Goal: Navigation & Orientation: Find specific page/section

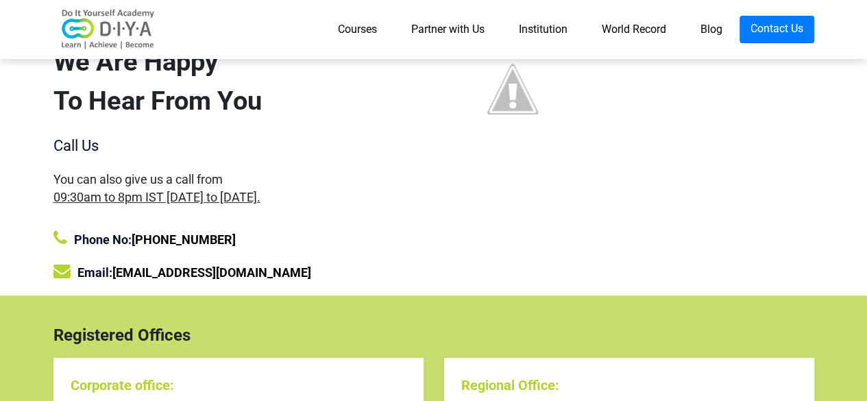
scroll to position [274, 0]
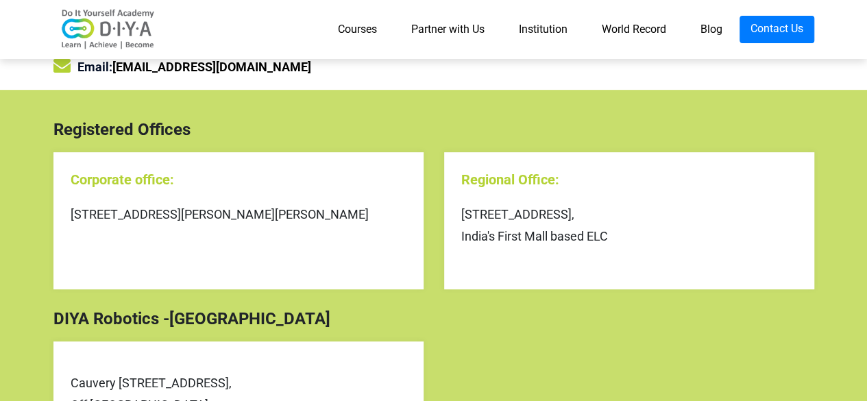
click at [597, 217] on div "[STREET_ADDRESS]'s First Mall based ELC" at bounding box center [629, 226] width 336 height 45
drag, startPoint x: 597, startPoint y: 217, endPoint x: 403, endPoint y: 110, distance: 221.6
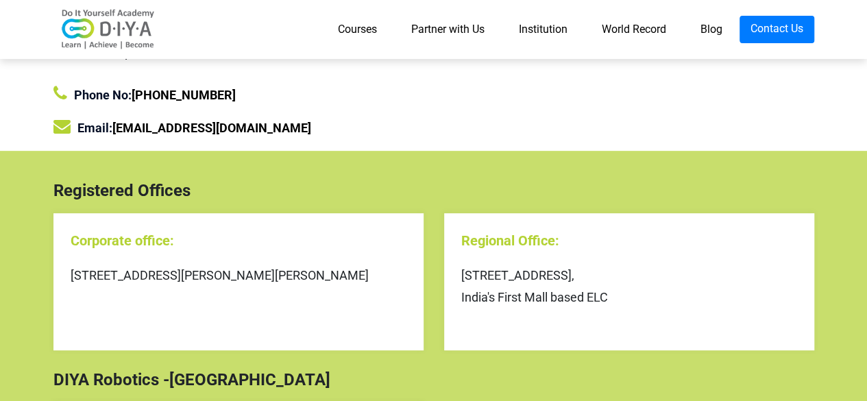
scroll to position [137, 0]
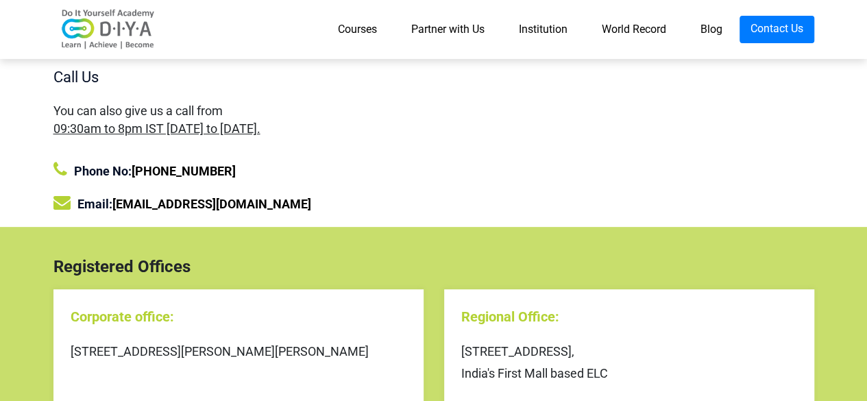
click at [443, 25] on link "Partner with Us" at bounding box center [448, 29] width 108 height 27
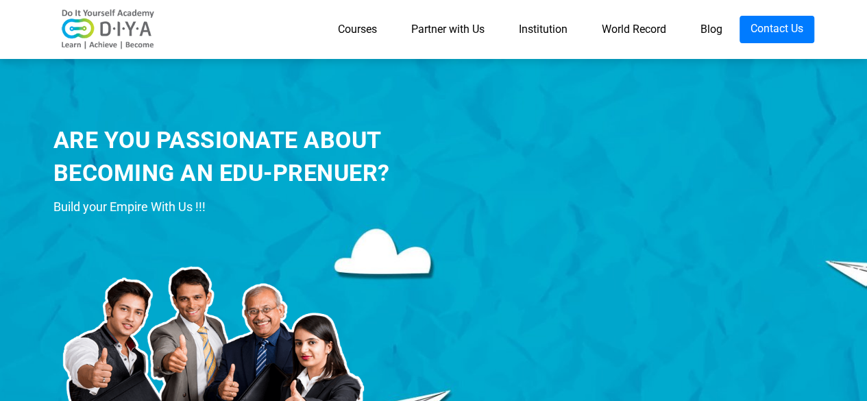
click at [665, 38] on link "World Record" at bounding box center [634, 29] width 99 height 27
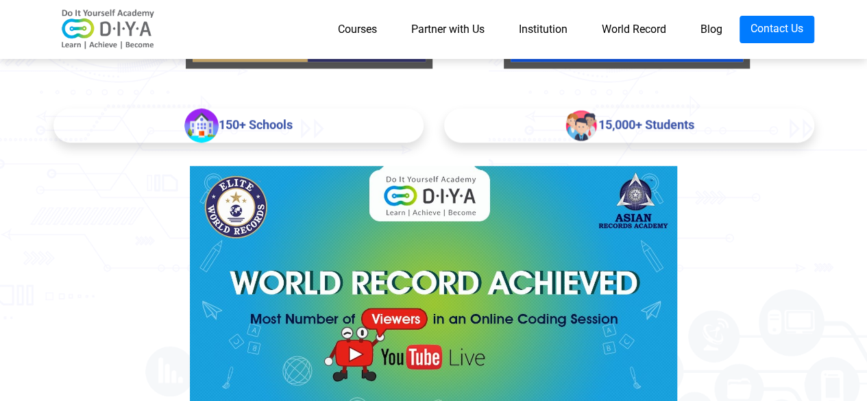
scroll to position [618, 0]
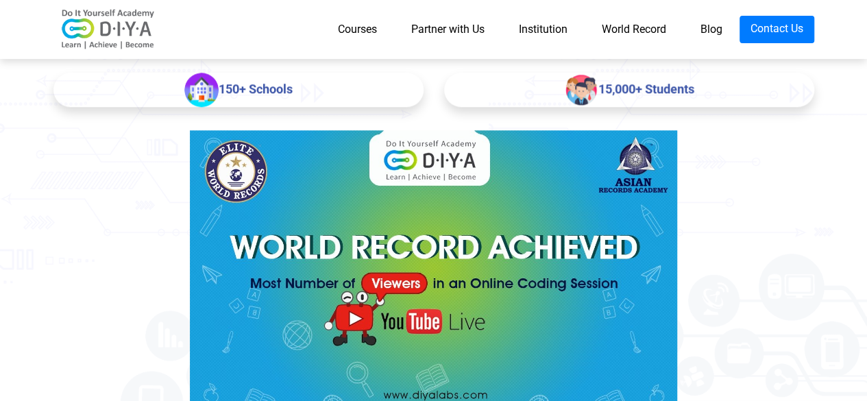
click at [429, 269] on img at bounding box center [433, 267] width 487 height 274
